Goal: Find contact information: Find phone

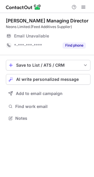
scroll to position [114, 94]
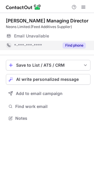
click at [69, 46] on button "Find phone" at bounding box center [74, 45] width 23 height 6
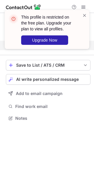
click at [82, 16] on div "This profile is restricted on the free plan. Upgrade your plan to view all prof…" at bounding box center [44, 29] width 75 height 34
click at [84, 16] on span at bounding box center [84, 15] width 5 height 6
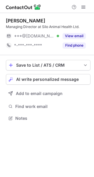
scroll to position [114, 94]
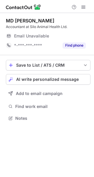
scroll to position [114, 94]
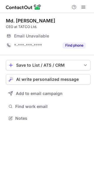
scroll to position [114, 94]
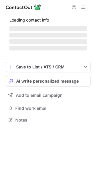
scroll to position [114, 94]
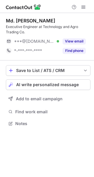
scroll to position [119, 94]
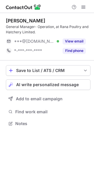
scroll to position [119, 94]
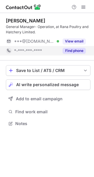
click at [71, 52] on button "Find phone" at bounding box center [74, 51] width 23 height 6
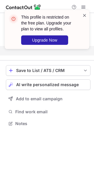
scroll to position [110, 94]
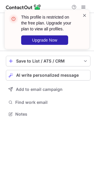
click at [86, 15] on span at bounding box center [84, 15] width 5 height 6
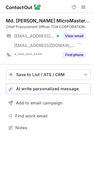
scroll to position [123, 94]
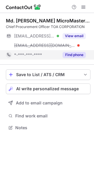
click at [70, 57] on button "Find phone" at bounding box center [74, 55] width 23 height 6
